Goal: Book appointment/travel/reservation

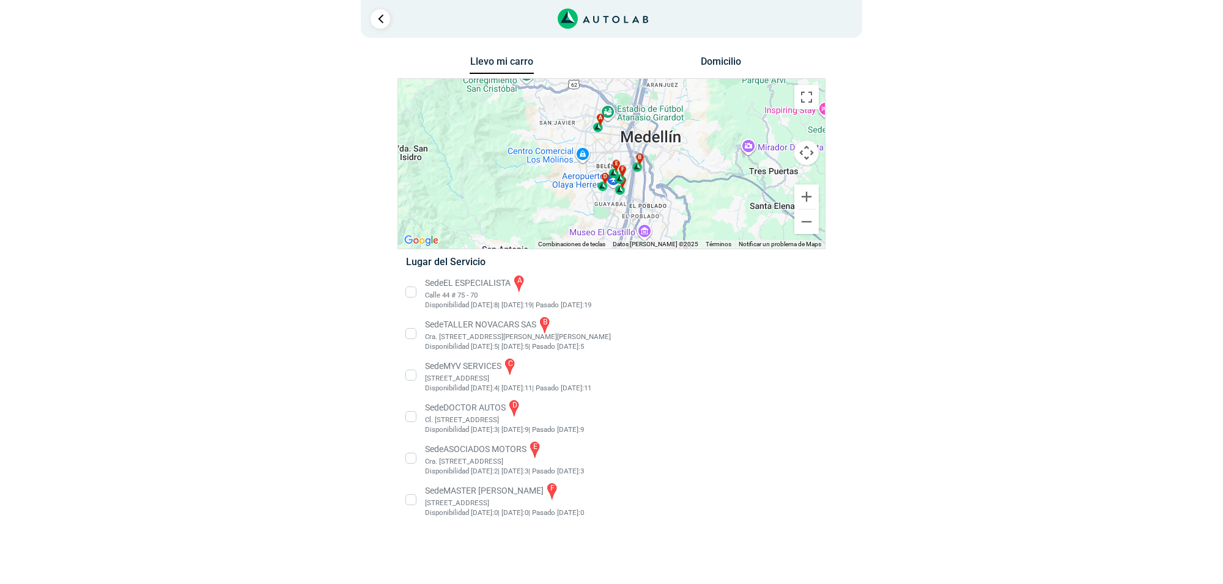
click at [480, 282] on li "Sede EL ESPECIALISTA a Calle 44 # 75 - 70 Disponibilidad [DATE]: 8 | [DATE]: 19…" at bounding box center [611, 292] width 429 height 37
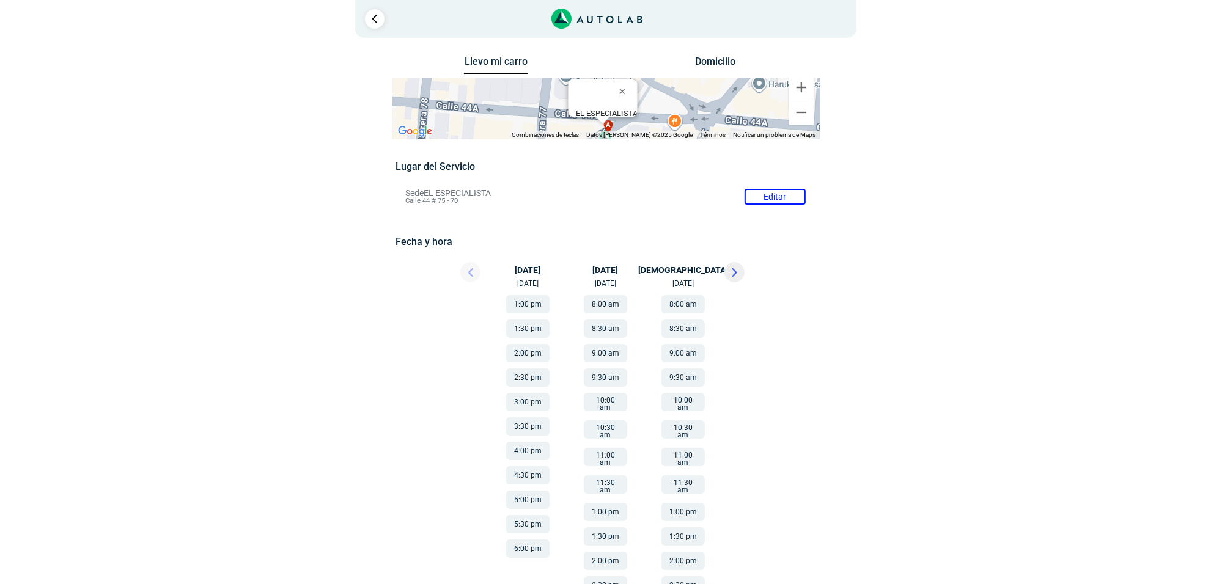
click at [743, 270] on button at bounding box center [734, 272] width 20 height 20
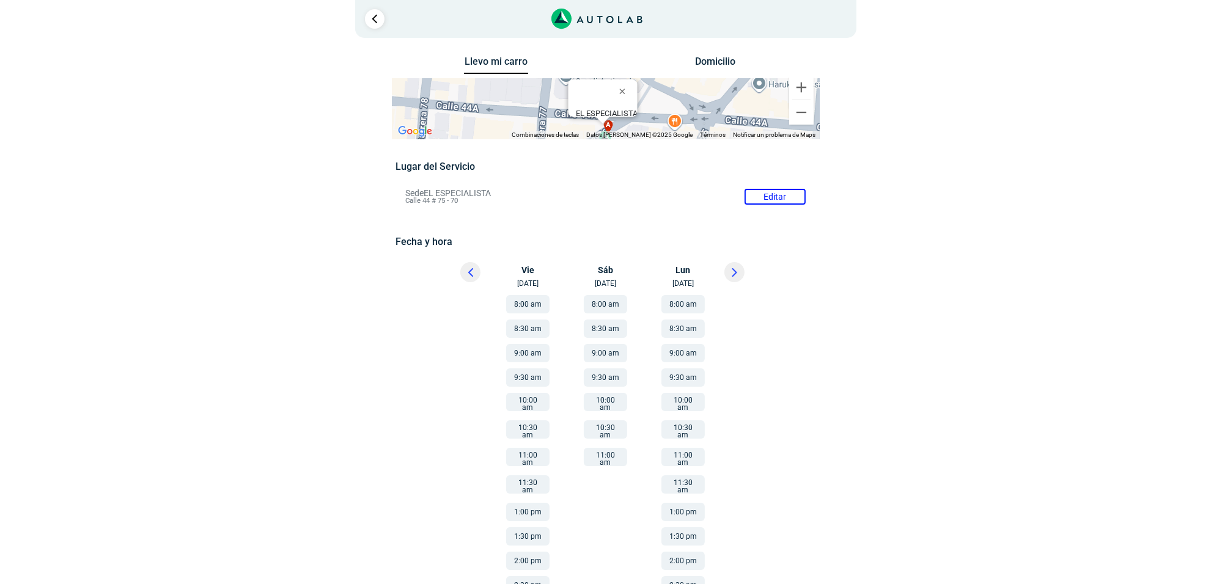
drag, startPoint x: 410, startPoint y: 208, endPoint x: 430, endPoint y: 208, distance: 19.6
click at [430, 208] on div "Lugar del Servicio Sede EL ESPECIALISTA Editar Calle 44 # 75 - 70 Fecha y hora" at bounding box center [606, 468] width 420 height 615
drag, startPoint x: 429, startPoint y: 199, endPoint x: 462, endPoint y: 199, distance: 32.4
click at [462, 199] on li "Sede EL ESPECIALISTA Editar Calle 44 # 75 - 70" at bounding box center [605, 197] width 419 height 20
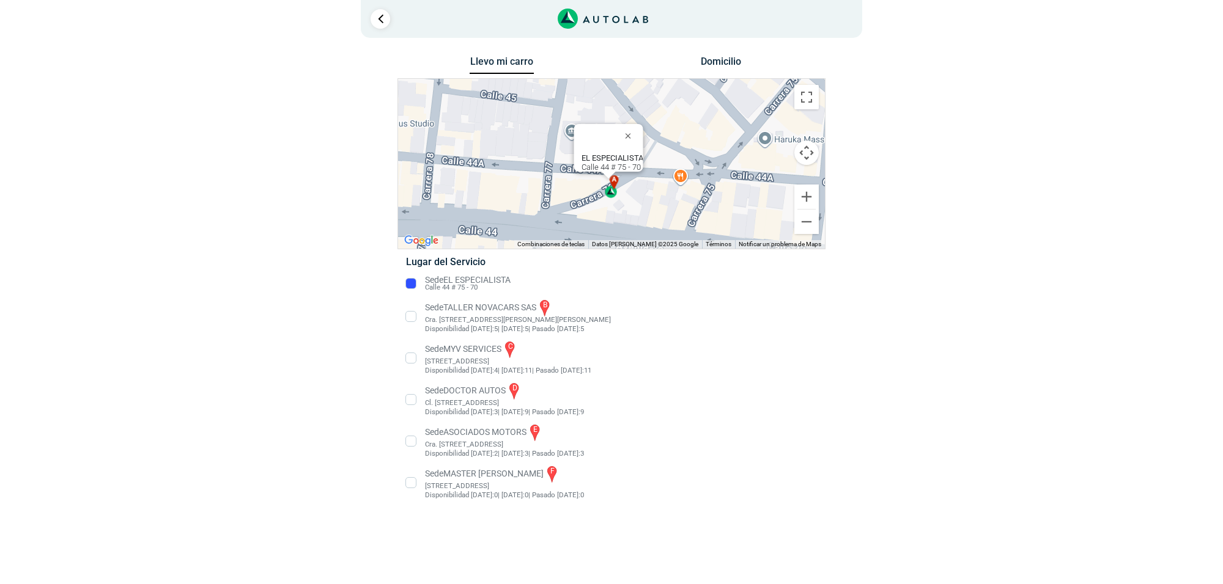
click at [443, 270] on div "Lugar del Servicio Sede EL ESPECIALISTA Calle 44 # 75 - 70 Sede TALLER NOVACARS…" at bounding box center [611, 383] width 428 height 255
click at [443, 278] on li "Sede EL ESPECIALISTA Calle 44 # 75 - 70" at bounding box center [611, 284] width 429 height 20
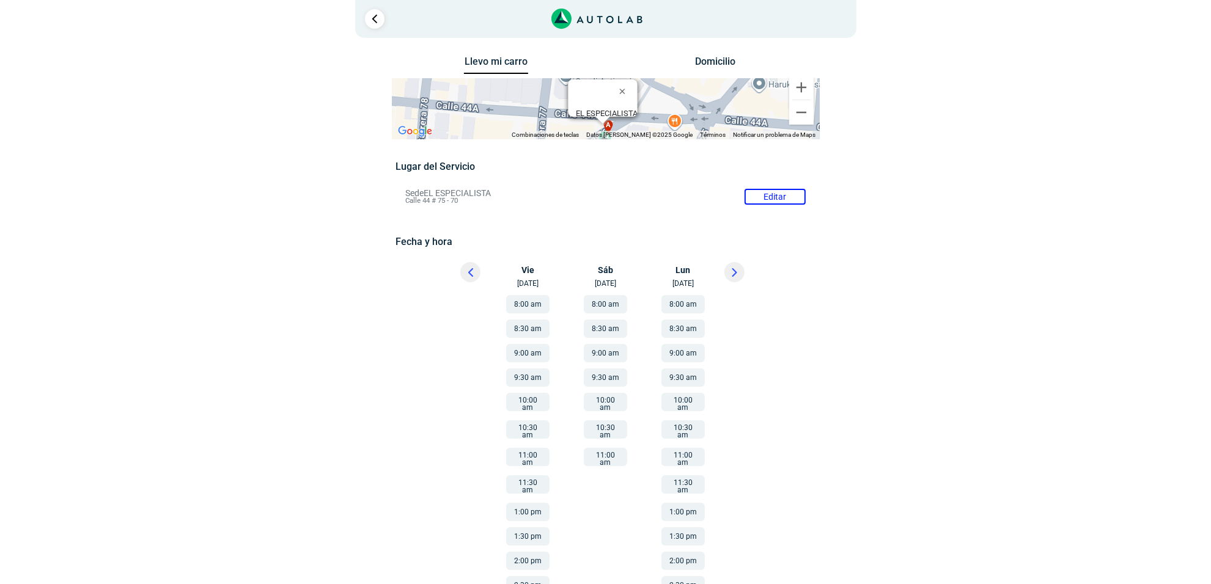
click at [735, 281] on button at bounding box center [734, 272] width 20 height 20
